Goal: Information Seeking & Learning: Learn about a topic

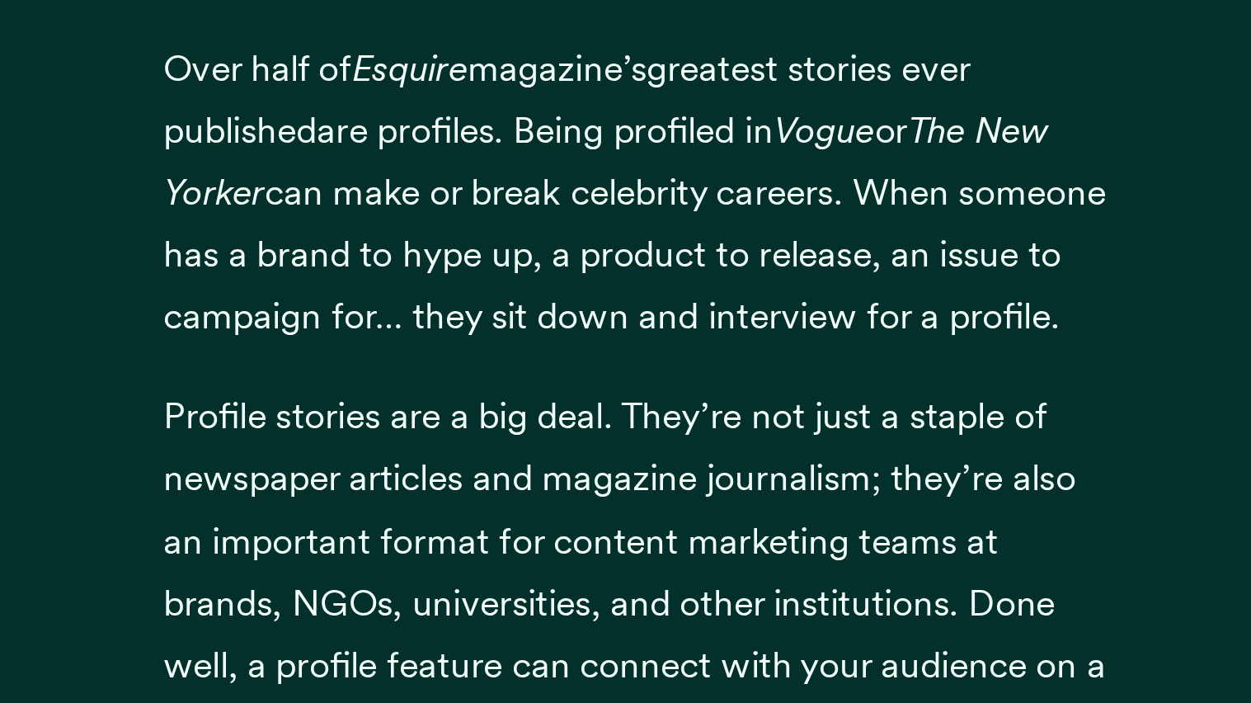
scroll to position [933, 0]
click at [582, 269] on span "are profiles. Being profiled in Vogue or The New Yorker can make or break celeb…" at bounding box center [624, 249] width 491 height 120
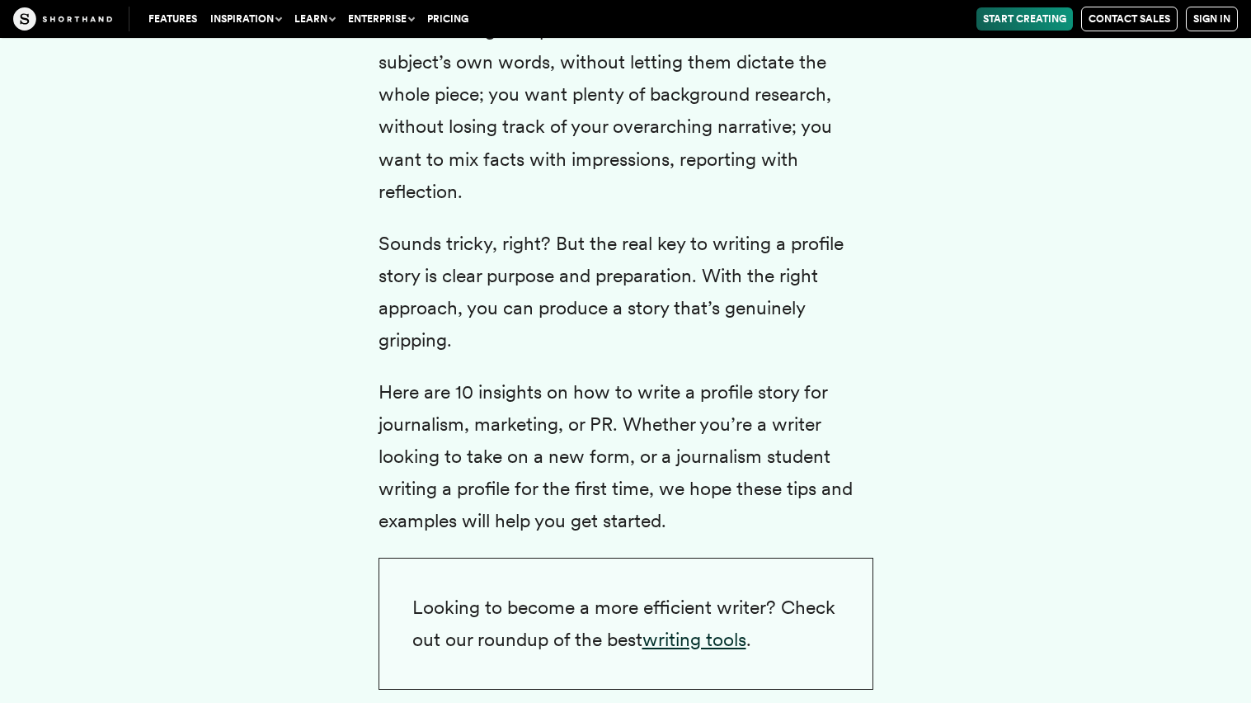
scroll to position [3727, 0]
click at [539, 159] on p "Profile writing is a question of balance. You want to use the subject’s own wor…" at bounding box center [626, 110] width 495 height 194
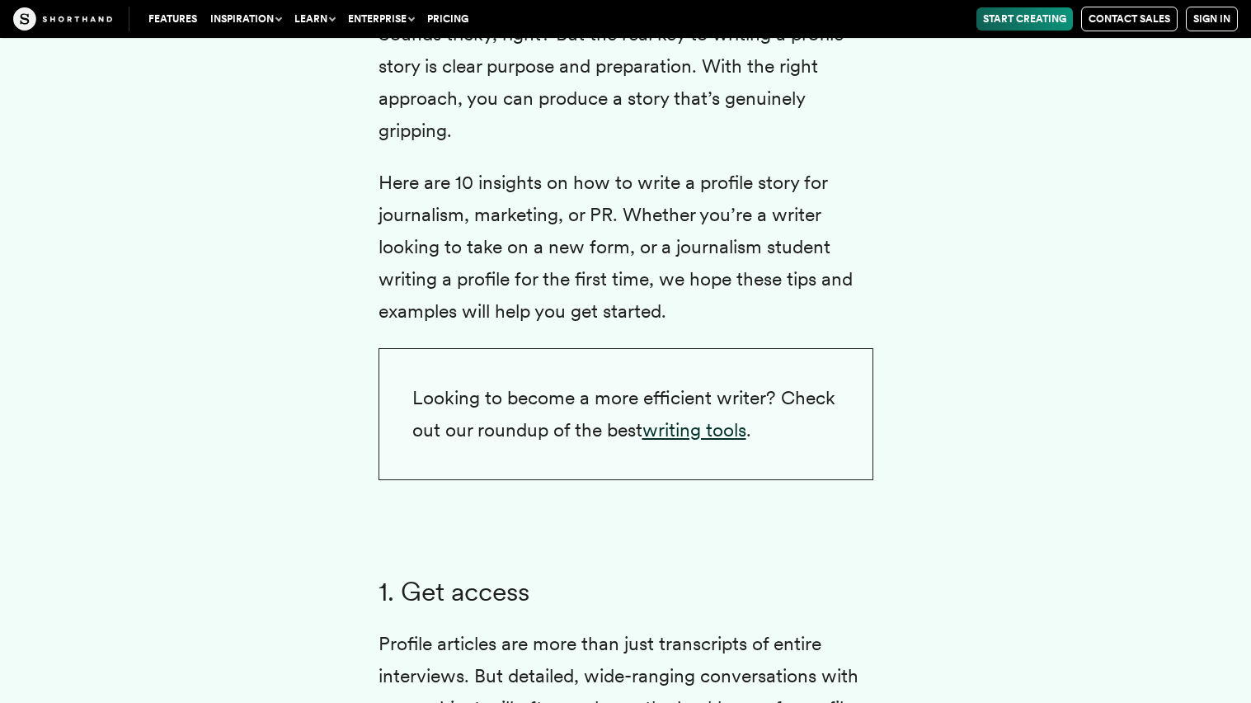
scroll to position [3937, 0]
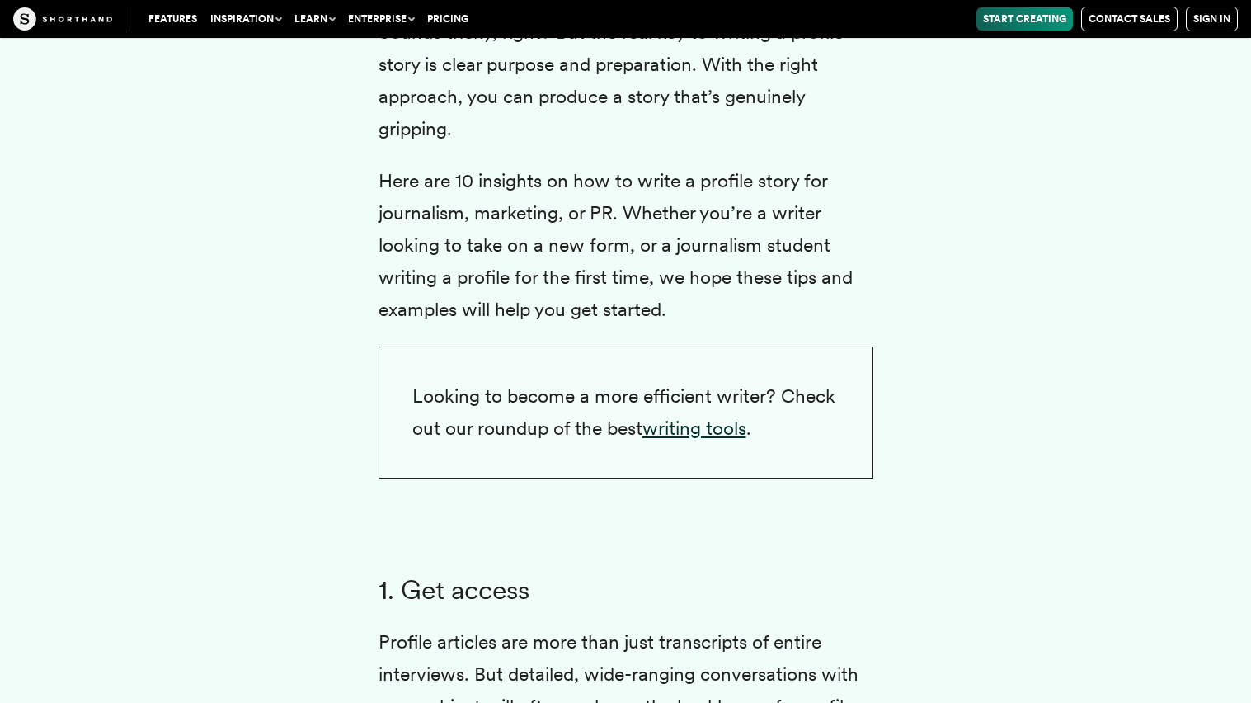
click at [631, 145] on p "Sounds tricky, right? But the real key to writing a profile story is clear purp…" at bounding box center [626, 80] width 495 height 129
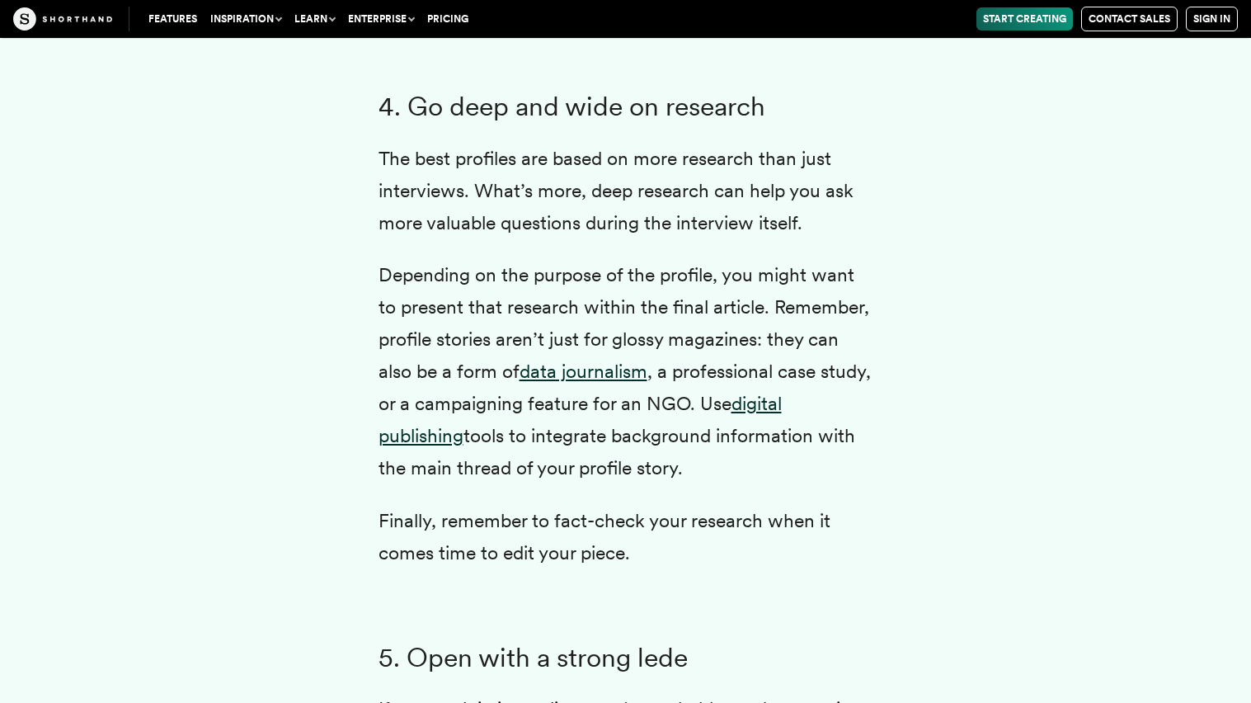
scroll to position [5915, 0]
